Goal: Find specific page/section: Find specific page/section

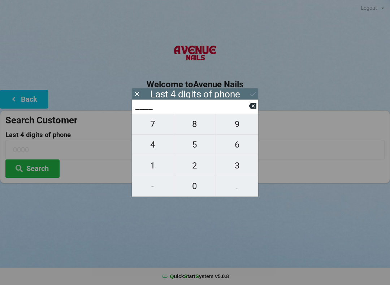
click at [238, 126] on span "9" at bounding box center [237, 124] width 42 height 15
type input "9___"
click at [152, 144] on span "4" at bounding box center [153, 144] width 42 height 15
type input "94__"
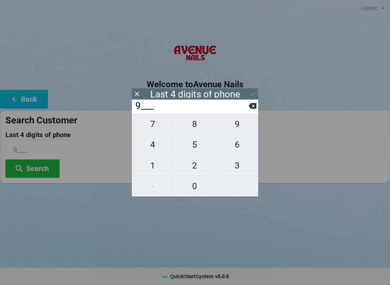
type input "94__"
click at [225, 169] on span "3" at bounding box center [237, 165] width 42 height 15
type input "943_"
click at [189, 123] on span "8" at bounding box center [195, 124] width 42 height 15
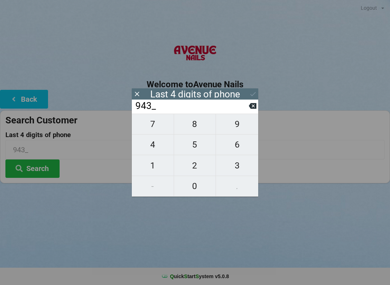
type input "9438"
click at [251, 92] on icon at bounding box center [253, 94] width 8 height 8
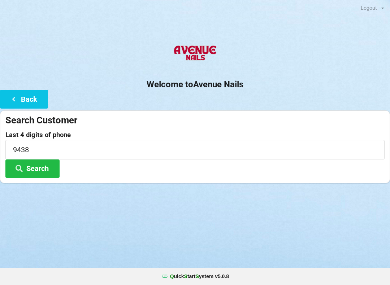
click at [45, 164] on button "Search" at bounding box center [32, 169] width 54 height 18
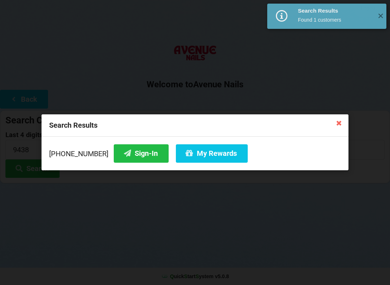
click at [137, 158] on button "Sign-In" at bounding box center [141, 153] width 55 height 18
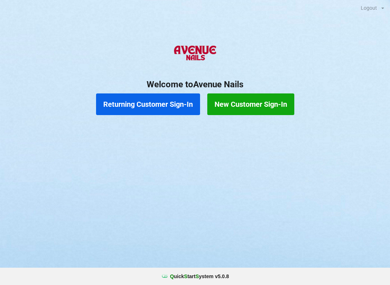
click at [171, 101] on button "Returning Customer Sign-In" at bounding box center [148, 105] width 104 height 22
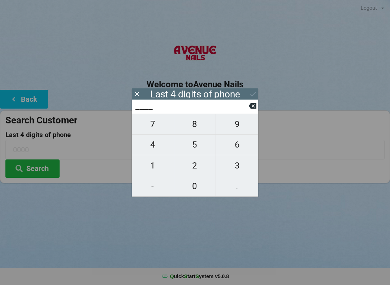
click at [200, 127] on span "8" at bounding box center [195, 124] width 42 height 15
type input "8___"
click at [154, 148] on span "4" at bounding box center [153, 144] width 42 height 15
type input "84__"
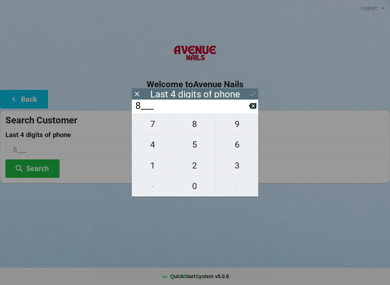
type input "84__"
click at [244, 126] on span "9" at bounding box center [237, 124] width 42 height 15
type input "849_"
click at [237, 146] on span "6" at bounding box center [237, 144] width 42 height 15
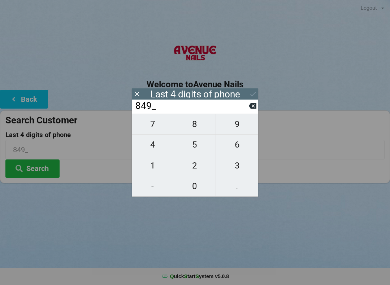
type input "8496"
click at [253, 92] on icon at bounding box center [253, 94] width 8 height 8
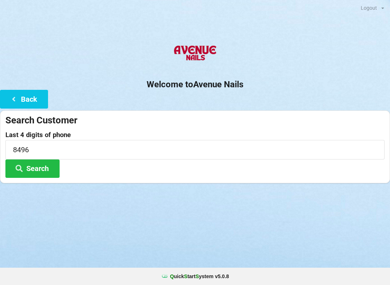
click at [49, 169] on button "Search" at bounding box center [32, 169] width 54 height 18
click at [34, 98] on button "Back" at bounding box center [24, 99] width 48 height 18
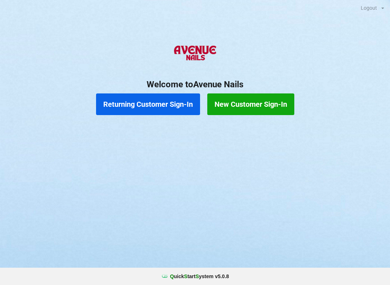
click at [173, 101] on button "Returning Customer Sign-In" at bounding box center [148, 105] width 104 height 22
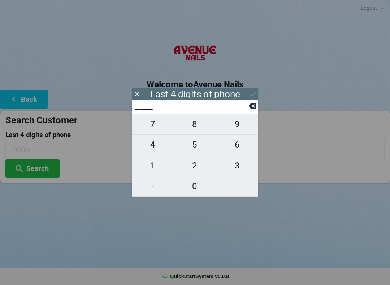
click at [196, 129] on span "8" at bounding box center [195, 124] width 42 height 15
type input "8___"
click at [156, 150] on span "4" at bounding box center [153, 144] width 42 height 15
type input "84__"
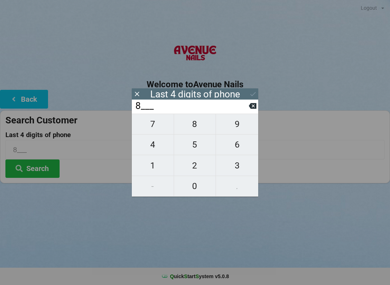
type input "84__"
click at [242, 125] on span "9" at bounding box center [237, 124] width 42 height 15
type input "849_"
click at [240, 146] on span "6" at bounding box center [237, 144] width 42 height 15
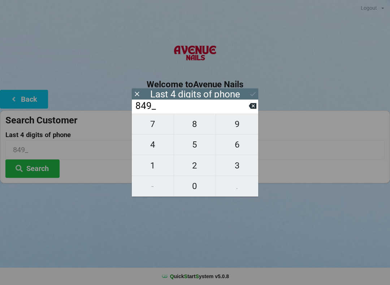
type input "8496"
click at [254, 94] on icon at bounding box center [252, 94] width 5 height 4
